Goal: Contribute content: Add original content to the website for others to see

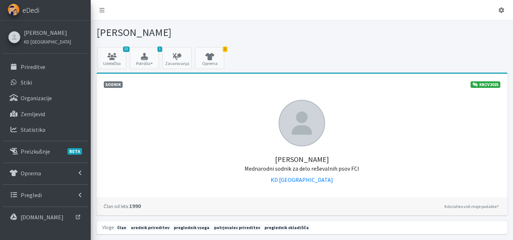
click at [37, 8] on span "eDedi" at bounding box center [31, 10] width 17 height 11
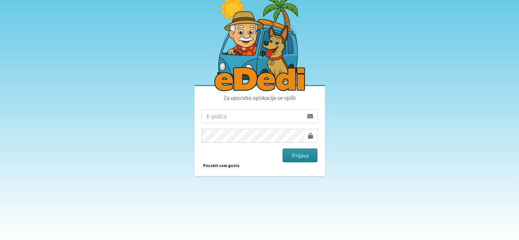
type input "katja.skulj@erps.si"
click at [307, 157] on button "Prijava" at bounding box center [299, 155] width 35 height 14
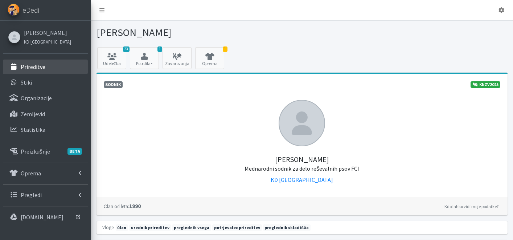
click at [50, 66] on link "Prireditve" at bounding box center [45, 67] width 85 height 15
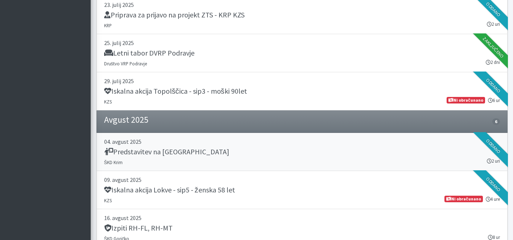
scroll to position [617, 0]
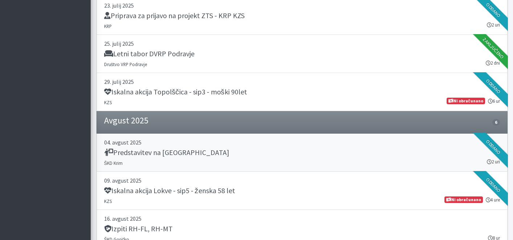
click at [285, 154] on div "Predstavitev na [GEOGRAPHIC_DATA]" at bounding box center [302, 153] width 396 height 10
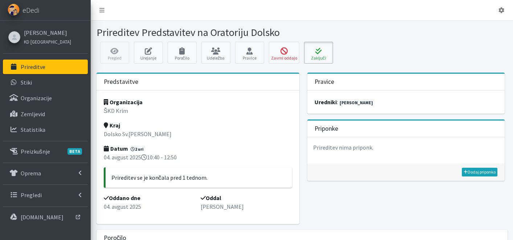
click at [320, 60] on button "Zaključi" at bounding box center [318, 53] width 29 height 22
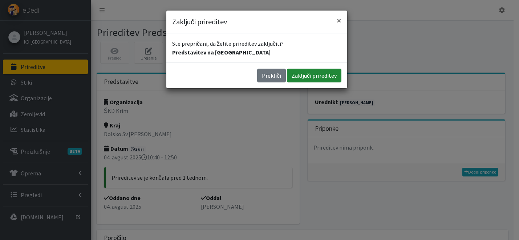
click at [333, 74] on button "Zaključi prireditev" at bounding box center [314, 76] width 54 height 14
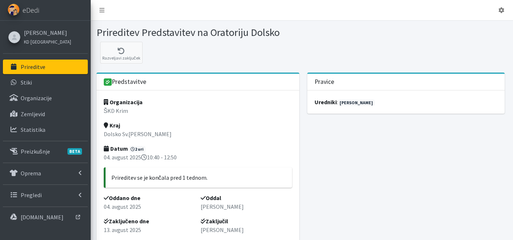
click at [53, 65] on link "Prireditve" at bounding box center [45, 67] width 85 height 15
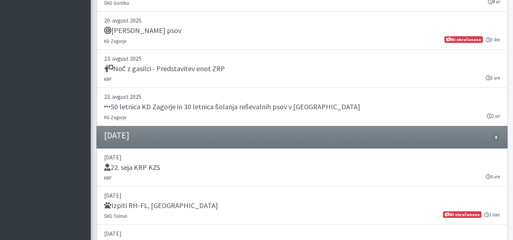
scroll to position [710, 0]
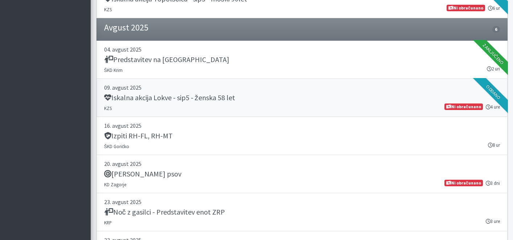
click at [256, 95] on div "Iskalna akcija Lokve - sip5 - ženska 58 let" at bounding box center [302, 98] width 396 height 10
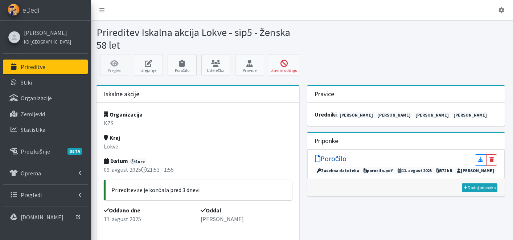
click at [332, 159] on h5 "Poročilo" at bounding box center [331, 158] width 32 height 9
click at [45, 66] on link "Prireditve" at bounding box center [45, 67] width 85 height 15
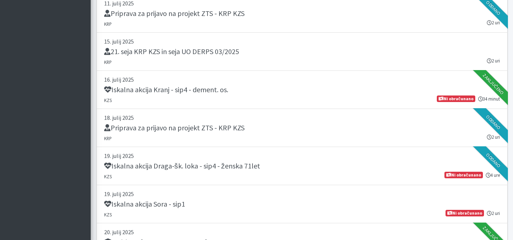
scroll to position [354, 0]
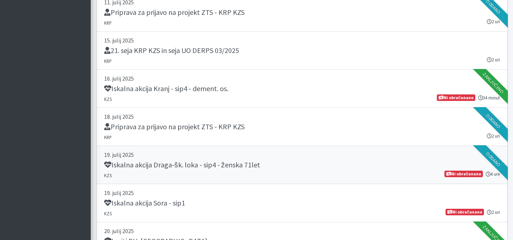
click at [277, 158] on p "19. julij 2025" at bounding box center [302, 154] width 396 height 9
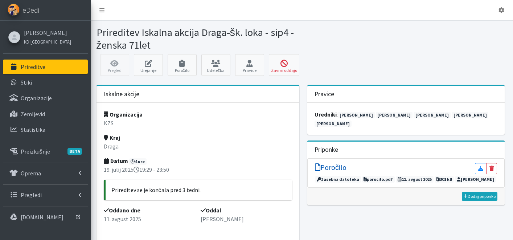
click at [341, 163] on h5 "Poročilo" at bounding box center [331, 167] width 32 height 9
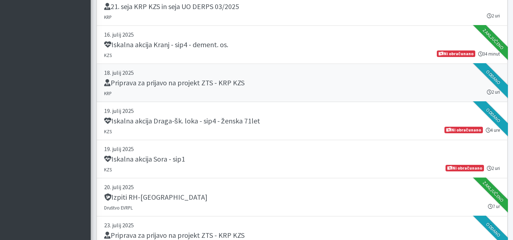
scroll to position [398, 0]
click at [276, 152] on p "19. julij 2025" at bounding box center [302, 148] width 396 height 9
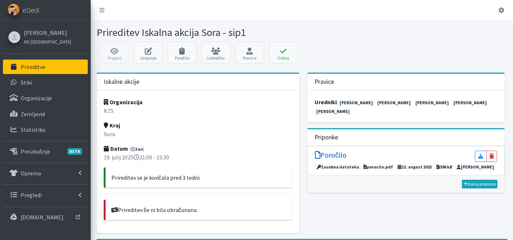
click at [335, 151] on h5 "Poročilo" at bounding box center [331, 155] width 32 height 9
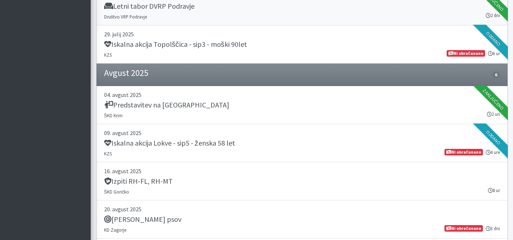
scroll to position [665, 0]
click at [283, 47] on div "Iskalna akcija Topolščica - sip3 - moški 90let" at bounding box center [302, 45] width 396 height 10
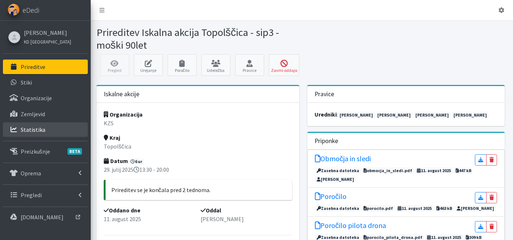
click at [53, 132] on link "Statistika" at bounding box center [45, 129] width 85 height 15
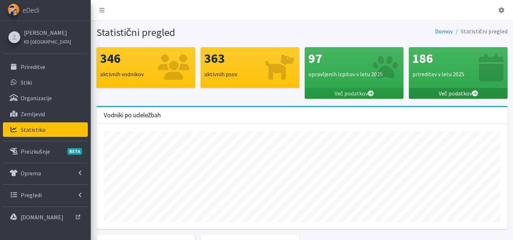
click at [468, 93] on link "Več podatkov" at bounding box center [458, 93] width 99 height 11
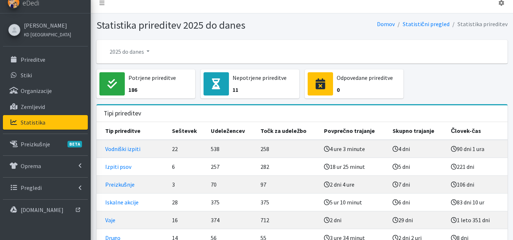
scroll to position [42, 0]
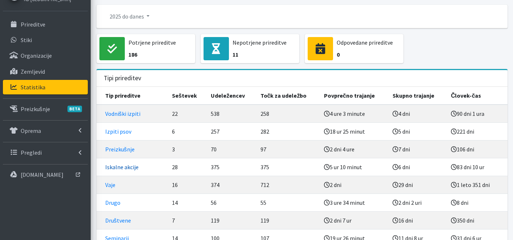
click at [127, 167] on link "Iskalne akcije" at bounding box center [121, 166] width 33 height 7
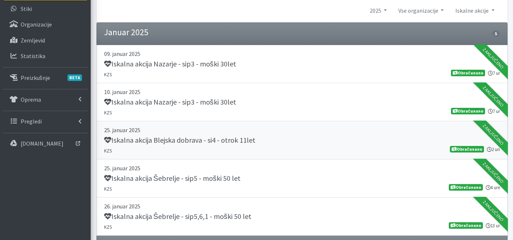
scroll to position [78, 0]
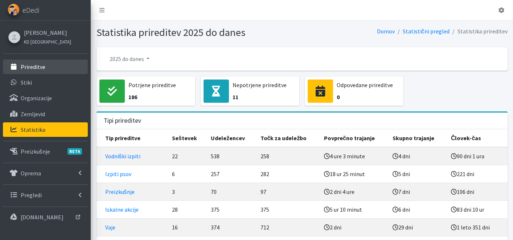
click at [46, 68] on link "Prireditve" at bounding box center [45, 67] width 85 height 15
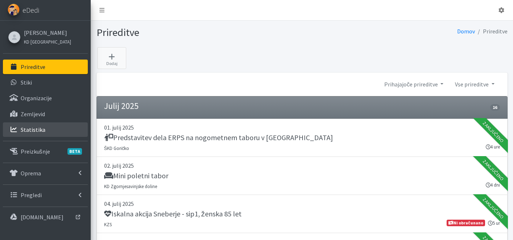
click at [51, 127] on link "Statistika" at bounding box center [45, 129] width 85 height 15
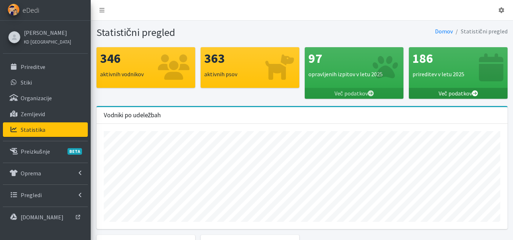
click at [471, 89] on link "Več podatkov" at bounding box center [458, 93] width 99 height 11
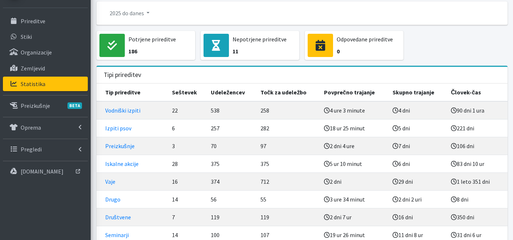
scroll to position [17, 0]
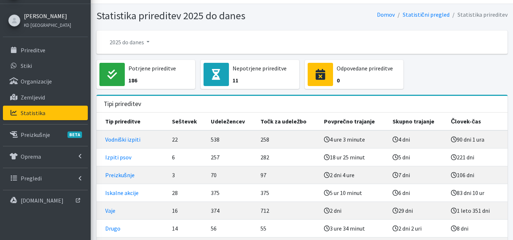
click at [42, 17] on link "[PERSON_NAME]" at bounding box center [47, 16] width 47 height 9
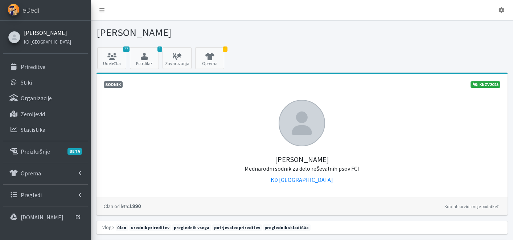
click at [44, 34] on link "[PERSON_NAME]" at bounding box center [47, 32] width 47 height 9
click at [116, 59] on icon at bounding box center [111, 56] width 25 height 7
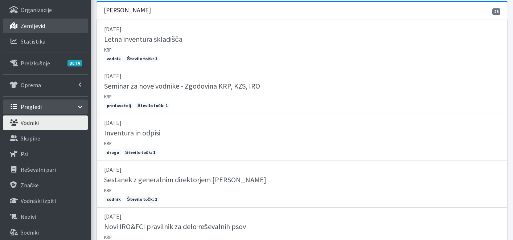
scroll to position [46, 0]
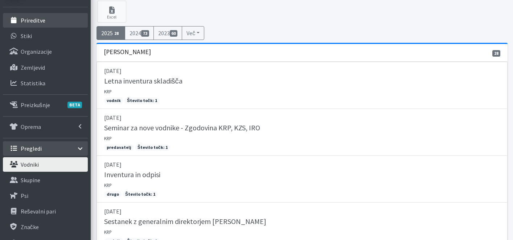
click at [34, 20] on p "Prireditve" at bounding box center [33, 20] width 25 height 7
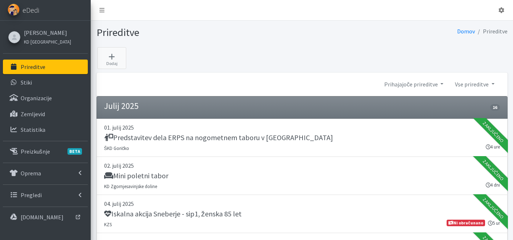
click at [47, 65] on link "Prireditve" at bounding box center [45, 67] width 85 height 15
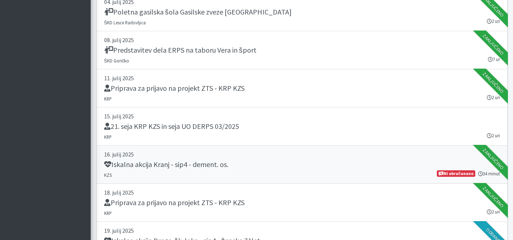
scroll to position [278, 0]
click at [238, 122] on h5 "21. seja KRP KZS in seja UO DERPS 03/2025" at bounding box center [171, 126] width 135 height 9
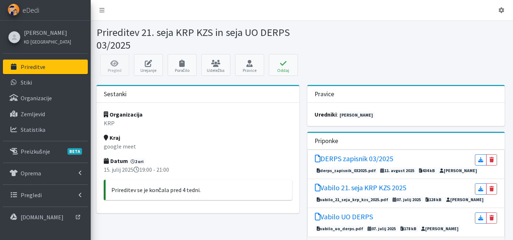
scroll to position [45, 0]
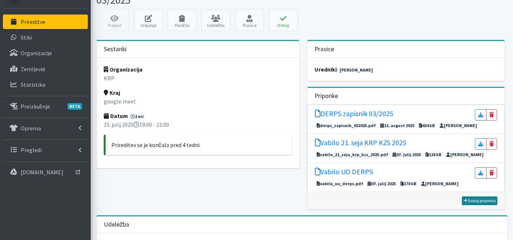
drag, startPoint x: 472, startPoint y: 202, endPoint x: 465, endPoint y: 202, distance: 6.9
click at [472, 202] on link "Dodaj priponko" at bounding box center [480, 200] width 36 height 9
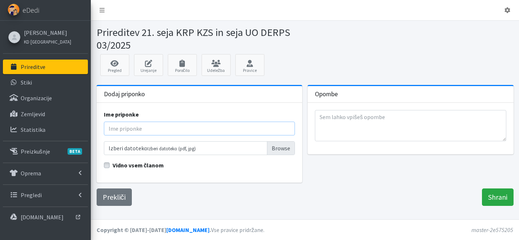
click at [171, 129] on input "Ime priponke" at bounding box center [199, 129] width 191 height 14
type input "Zapisnik 21. seje KRP KZS"
click at [113, 166] on label "Vidno vsem članom" at bounding box center [139, 165] width 52 height 9
click at [107, 166] on input "Vidno vsem članom" at bounding box center [107, 164] width 6 height 7
checkbox input "true"
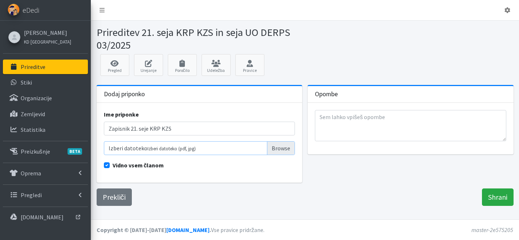
click at [286, 151] on input "Izberi datoteko Izberi datoteko (pdf, jpg)" at bounding box center [199, 148] width 191 height 14
type input "C:\fakepath\KRP KZS zapisnik 21_2025.pdf"
click at [504, 199] on input "Shrani" at bounding box center [498, 196] width 32 height 17
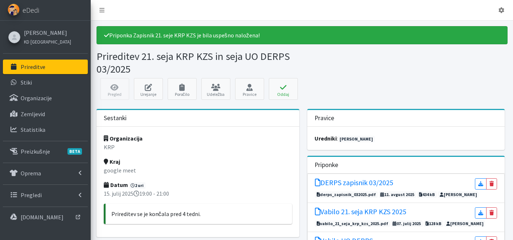
click at [54, 71] on link "Prireditve" at bounding box center [45, 67] width 85 height 15
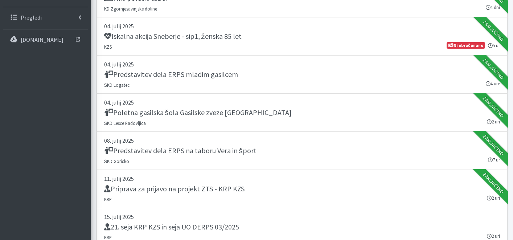
scroll to position [237, 0]
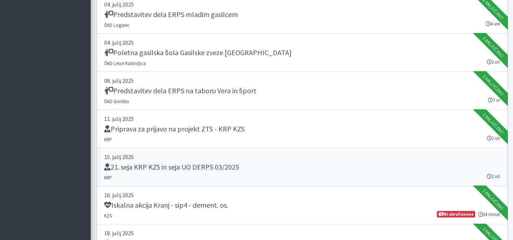
click at [286, 169] on div "21. seja KRP KZS in seja UO DERPS 03/2025" at bounding box center [302, 168] width 396 height 10
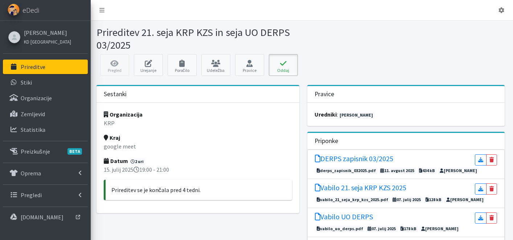
click at [286, 65] on icon at bounding box center [283, 63] width 25 height 7
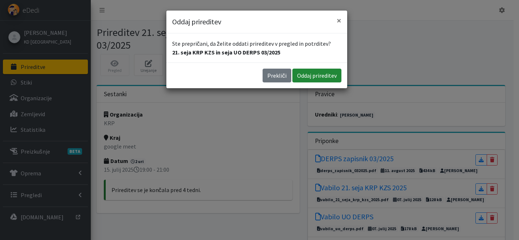
click at [318, 75] on button "Oddaj prireditev" at bounding box center [316, 76] width 49 height 14
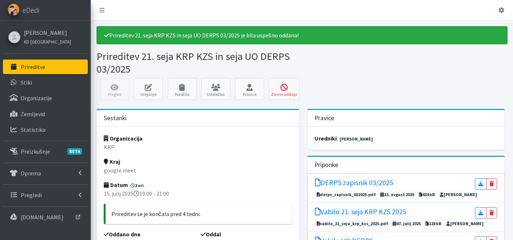
click at [33, 65] on p "Prireditve" at bounding box center [33, 66] width 25 height 7
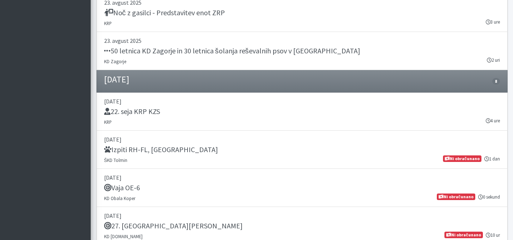
scroll to position [885, 0]
